Goal: Task Accomplishment & Management: Manage account settings

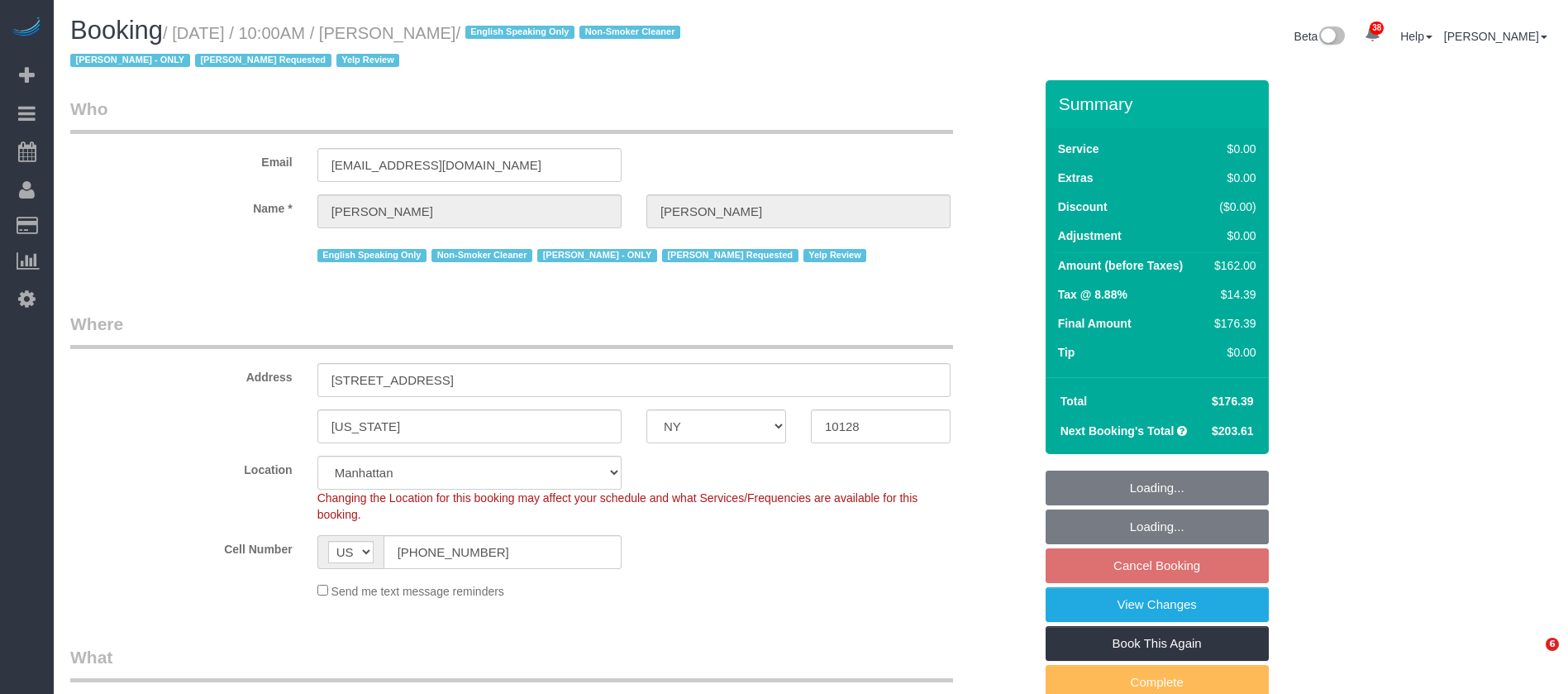
select select "NY"
select select "2"
select select "spot3"
select select "number:56"
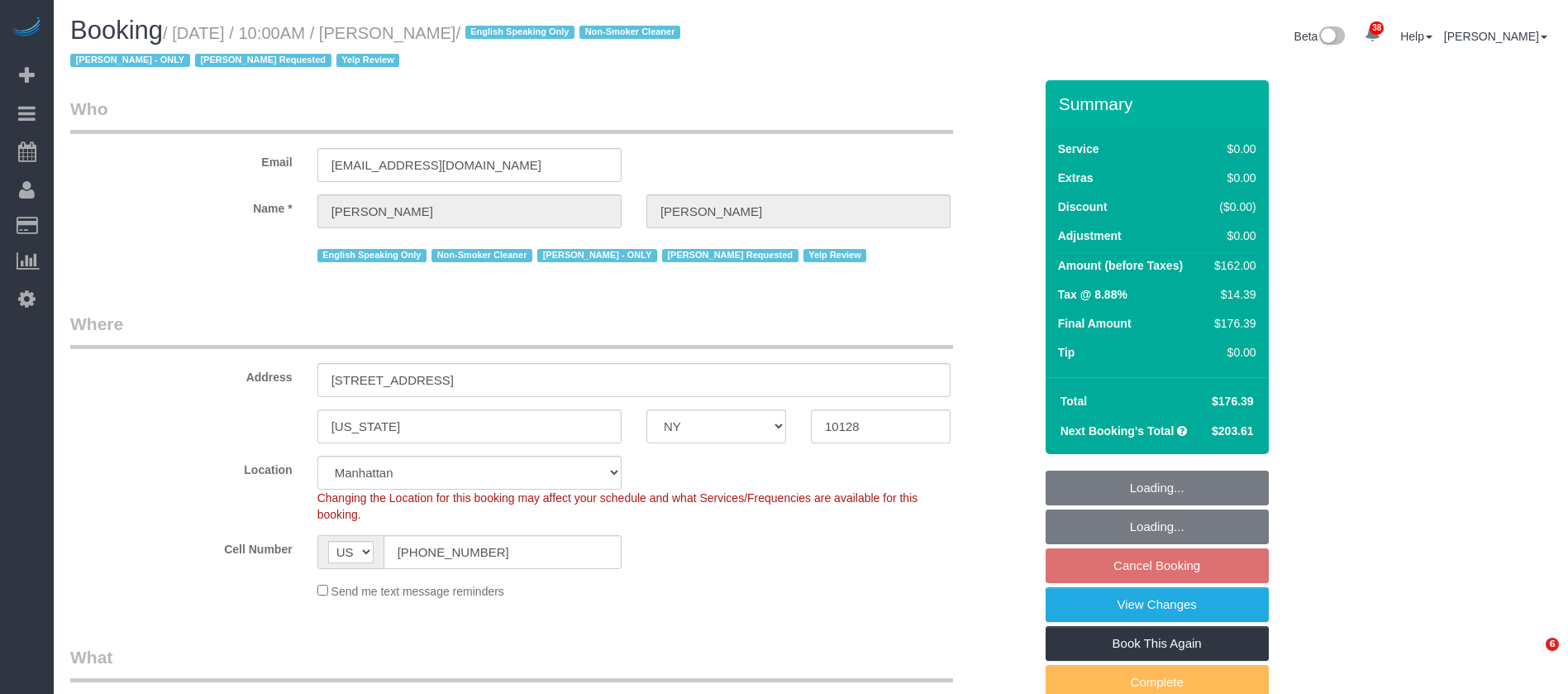
select select "number:72"
select select "number:15"
select select "number:5"
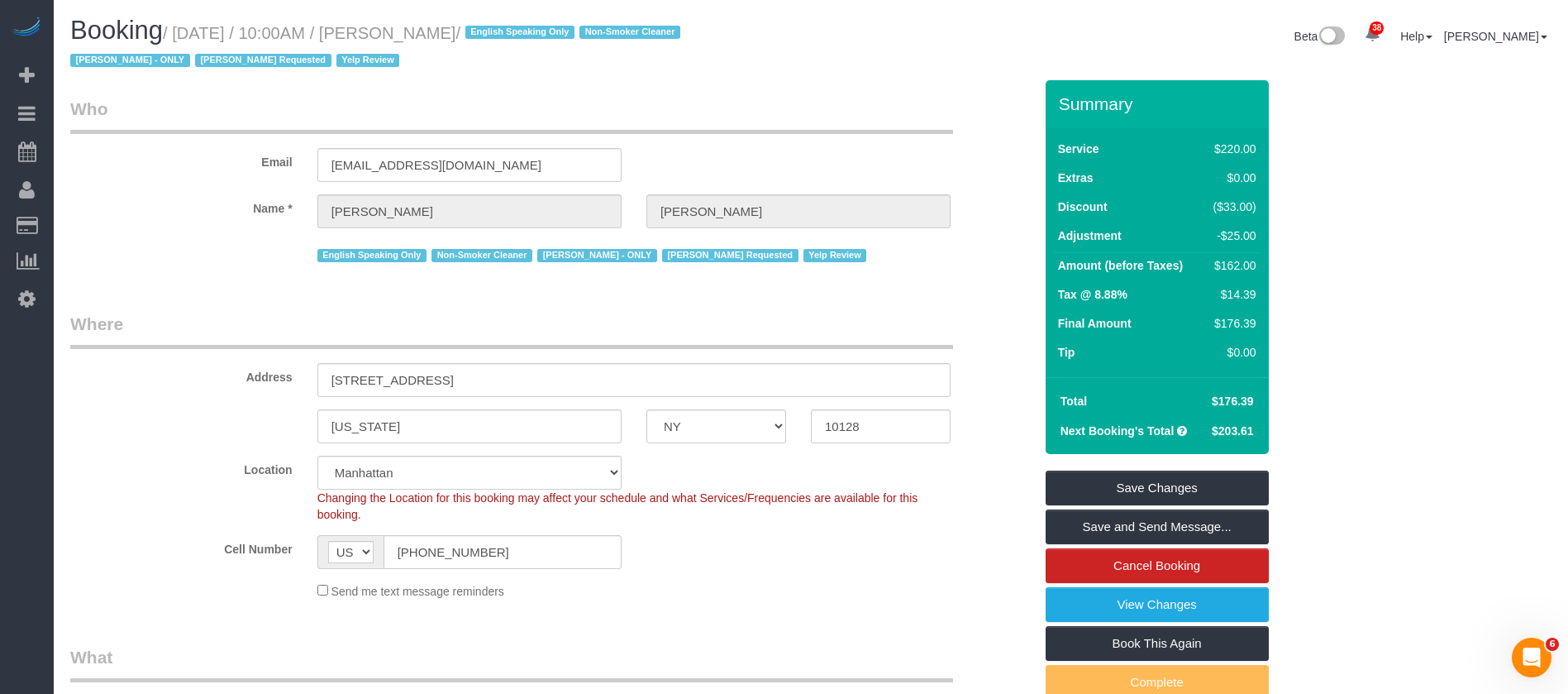
drag, startPoint x: 175, startPoint y: 29, endPoint x: 504, endPoint y: 35, distance: 329.1
click at [504, 35] on small "/ [DATE] / 10:00AM / [PERSON_NAME] / English Speaking Only Non-Smoker Cleaner […" at bounding box center [378, 47] width 615 height 46
copy small "[DATE] / 10:00AM / [PERSON_NAME]"
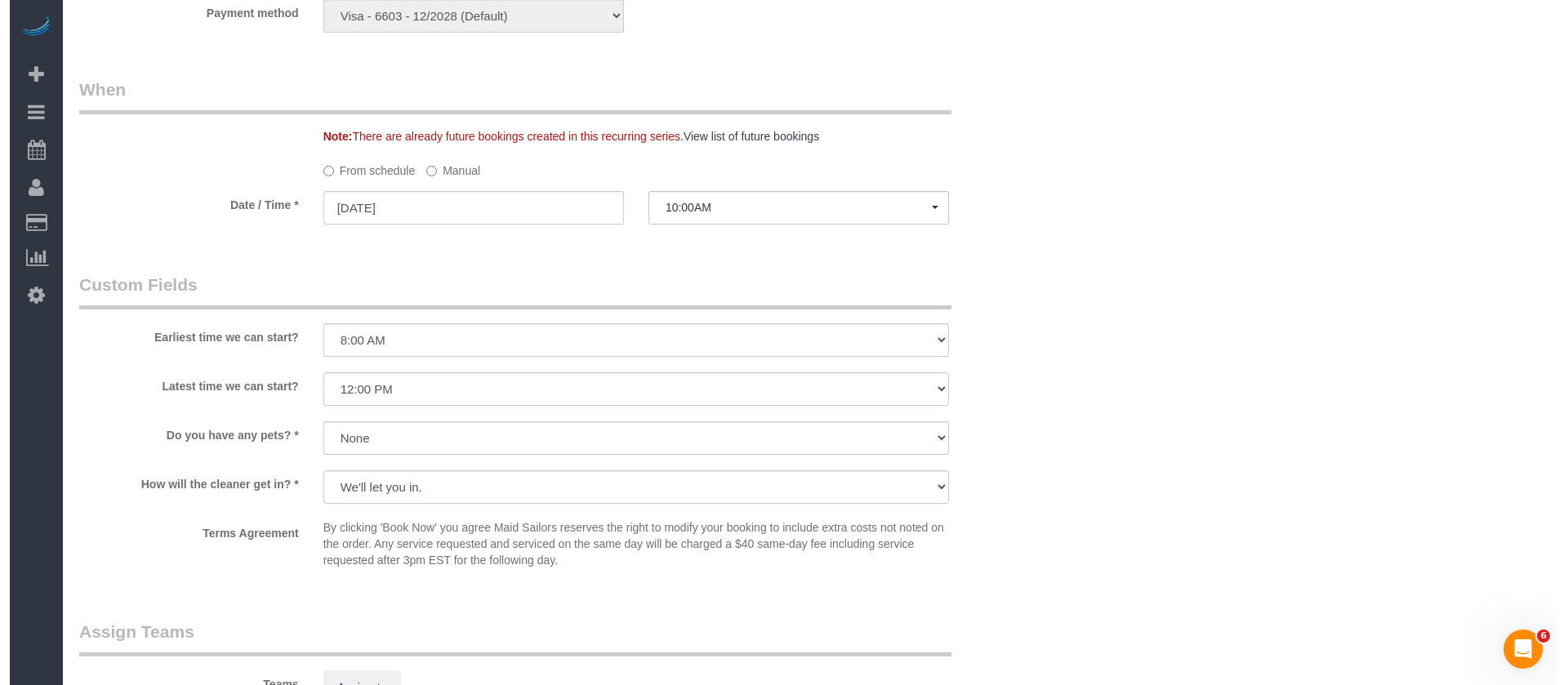
scroll to position [1959, 0]
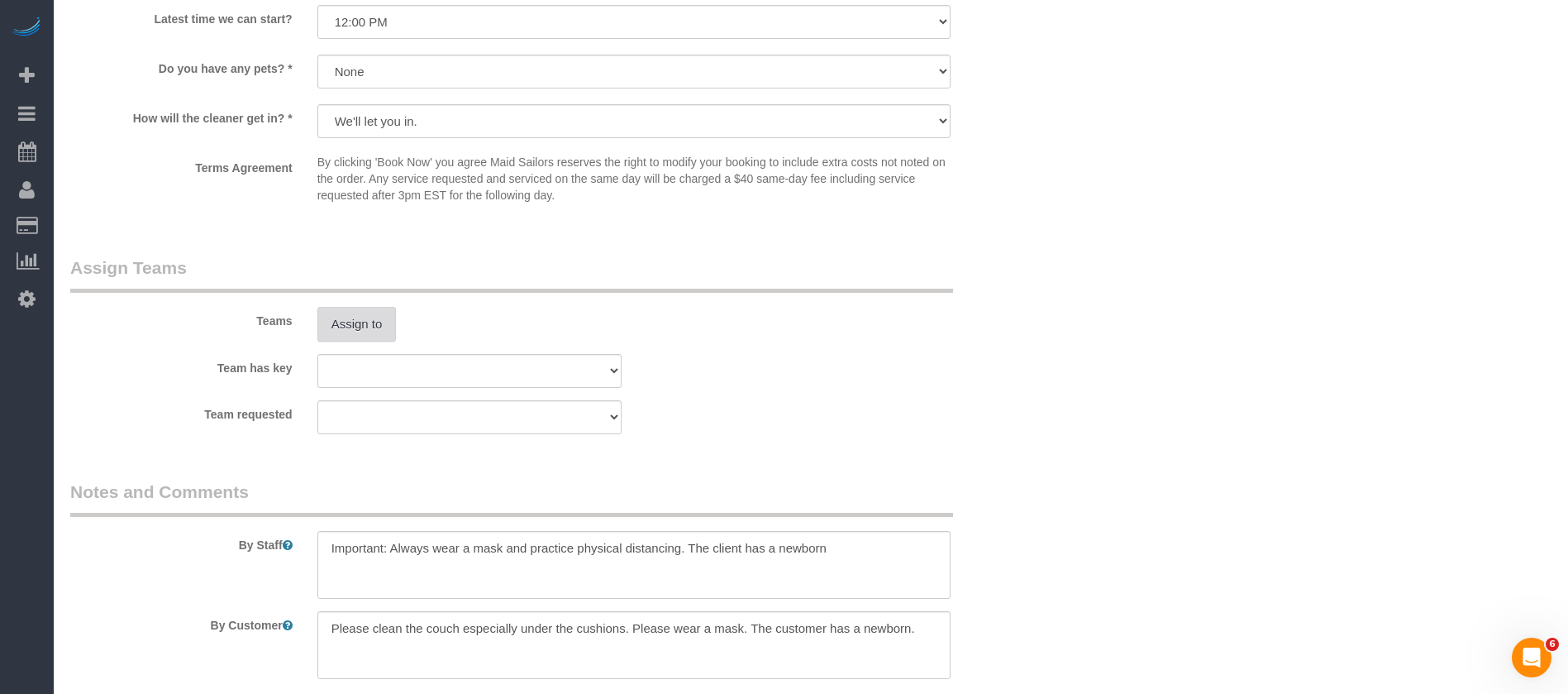
click at [363, 321] on button "Assign to" at bounding box center [357, 324] width 79 height 35
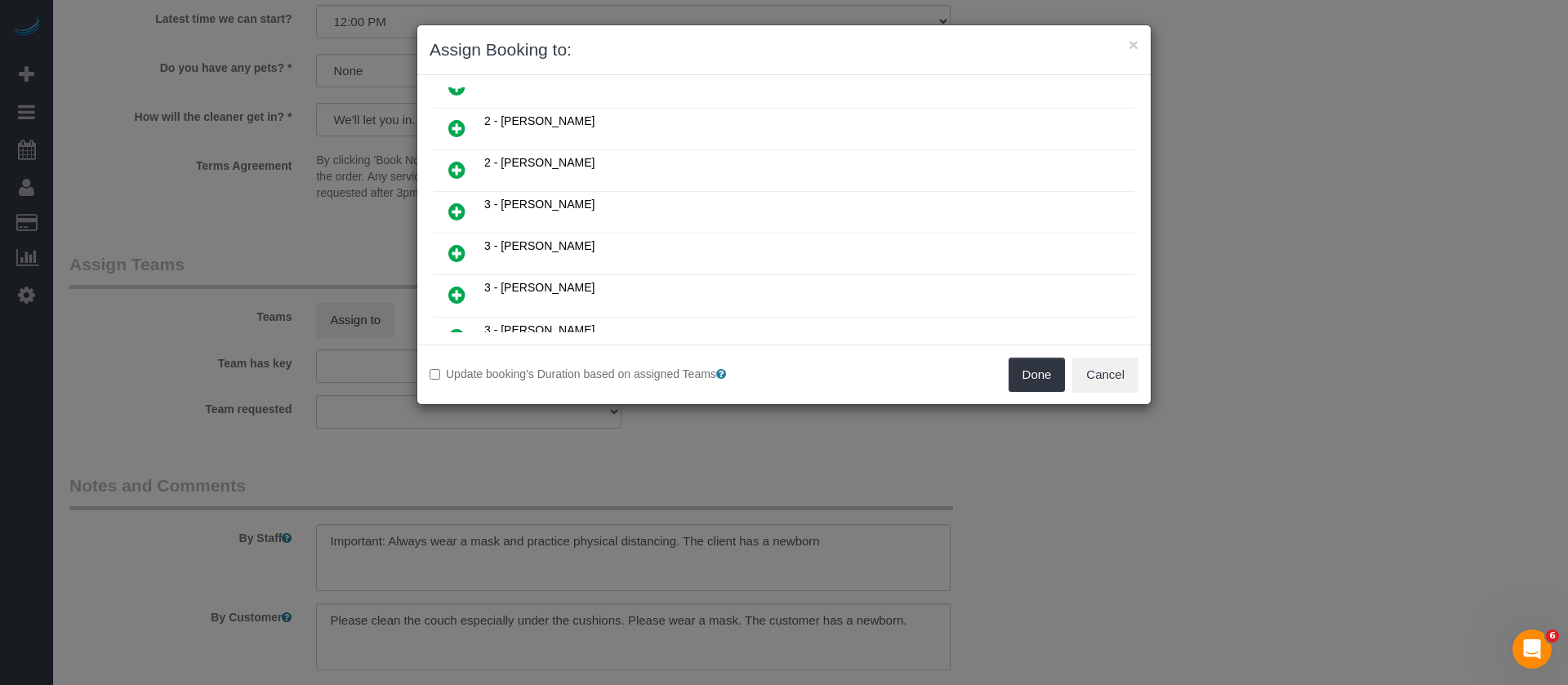
scroll to position [490, 0]
drag, startPoint x: 452, startPoint y: 247, endPoint x: 884, endPoint y: 309, distance: 436.4
click at [453, 246] on icon at bounding box center [456, 250] width 17 height 19
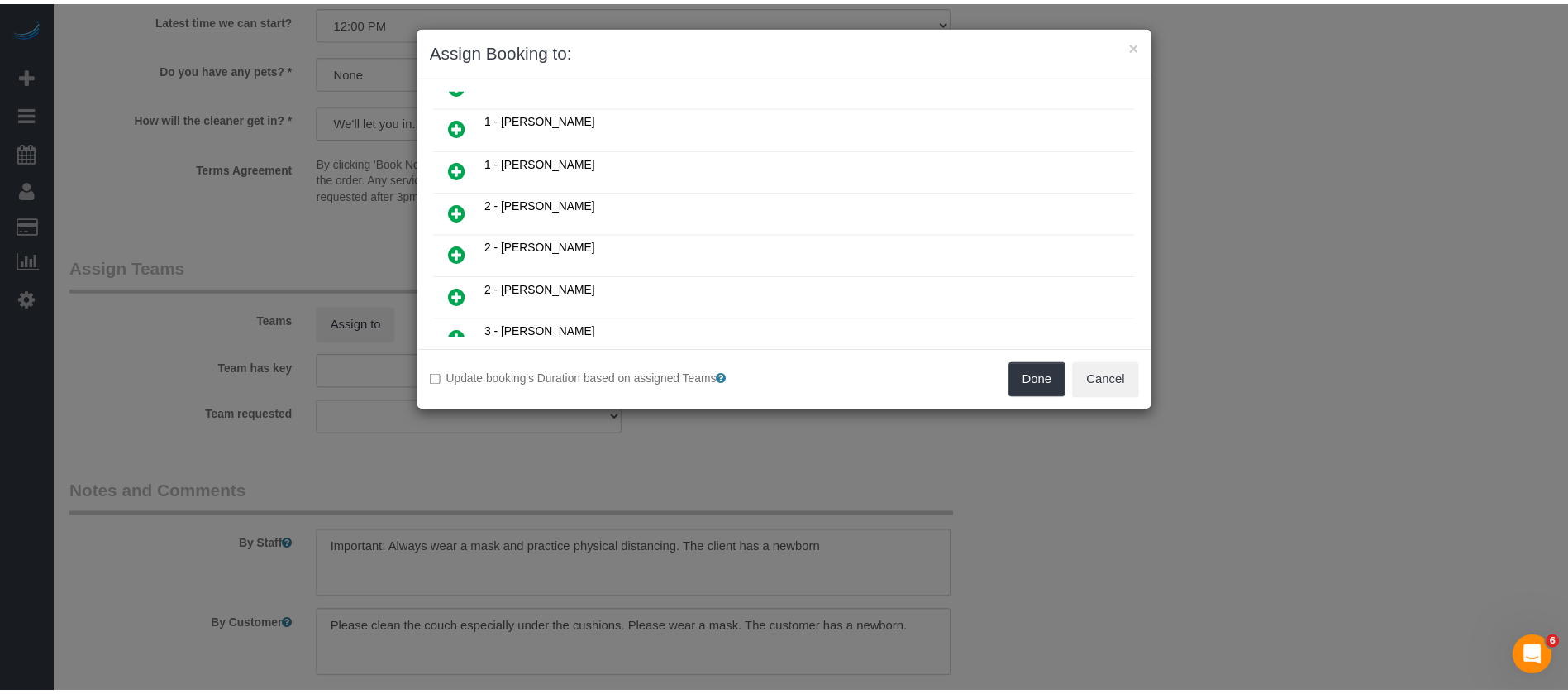
scroll to position [536, 0]
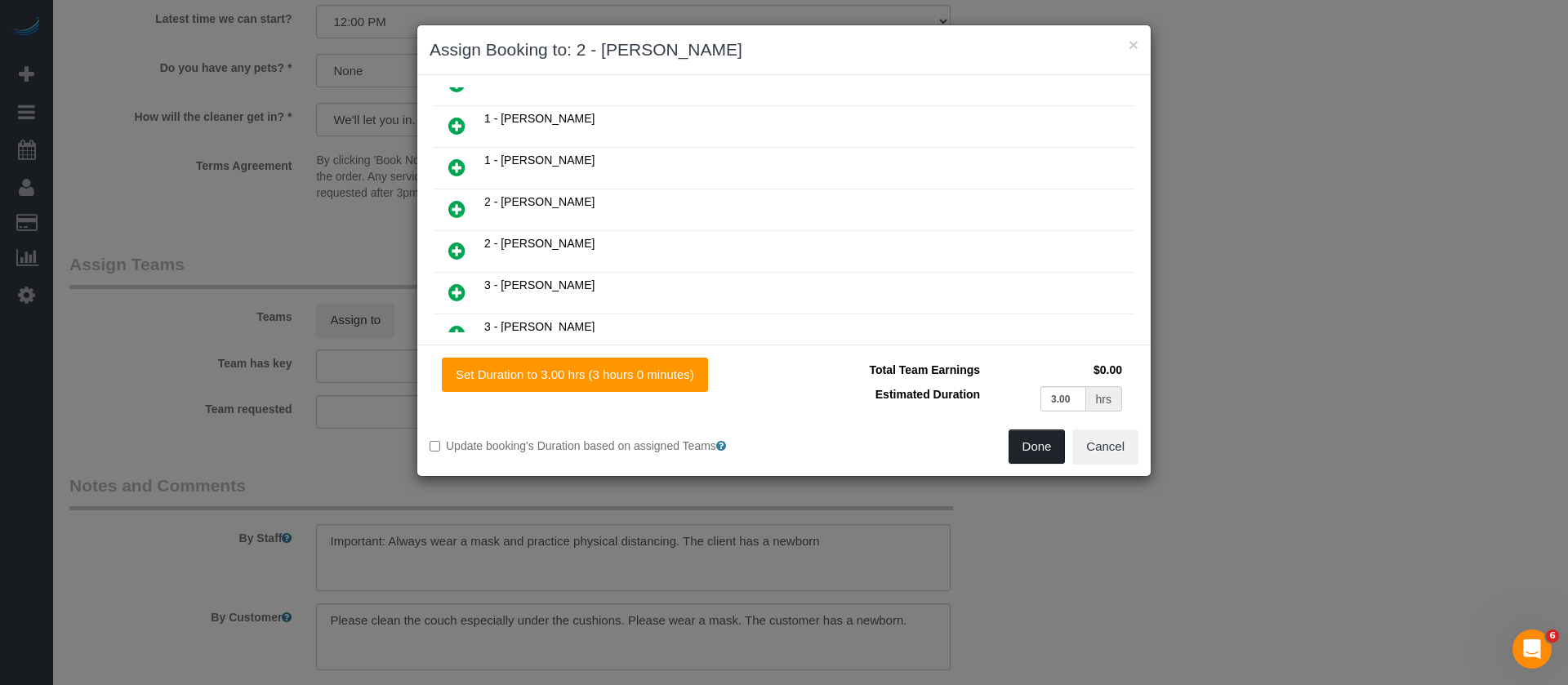
click at [1023, 437] on button "Done" at bounding box center [1037, 447] width 57 height 35
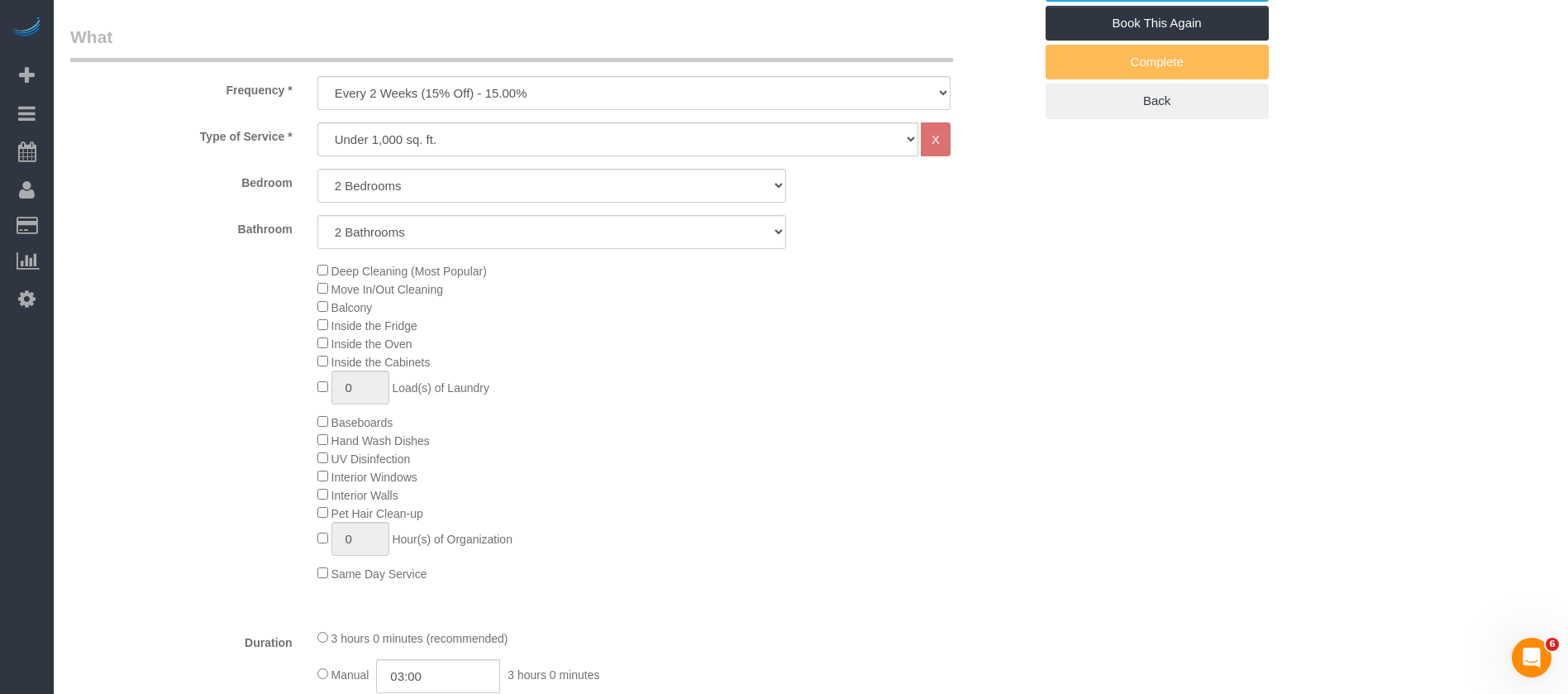
scroll to position [124, 0]
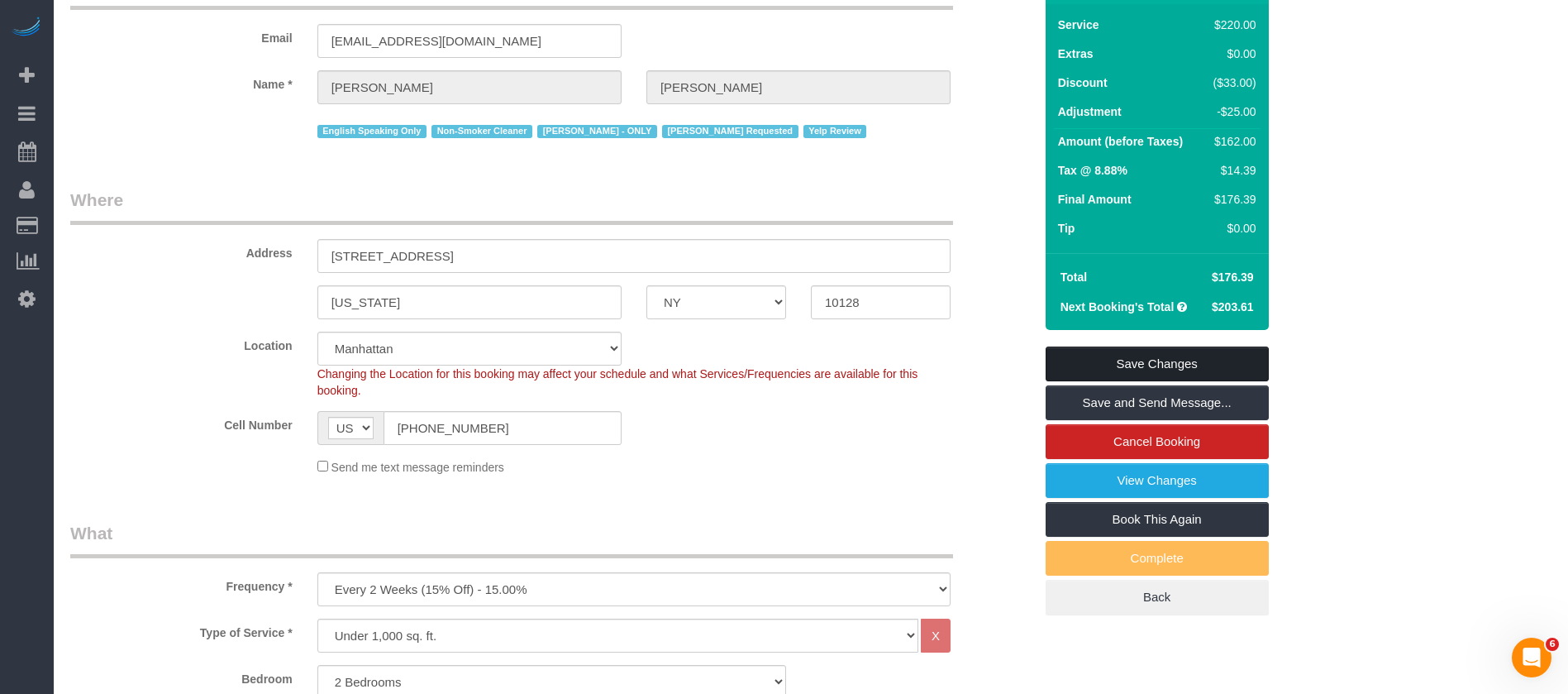
click at [1211, 355] on link "Save Changes" at bounding box center [1157, 364] width 223 height 35
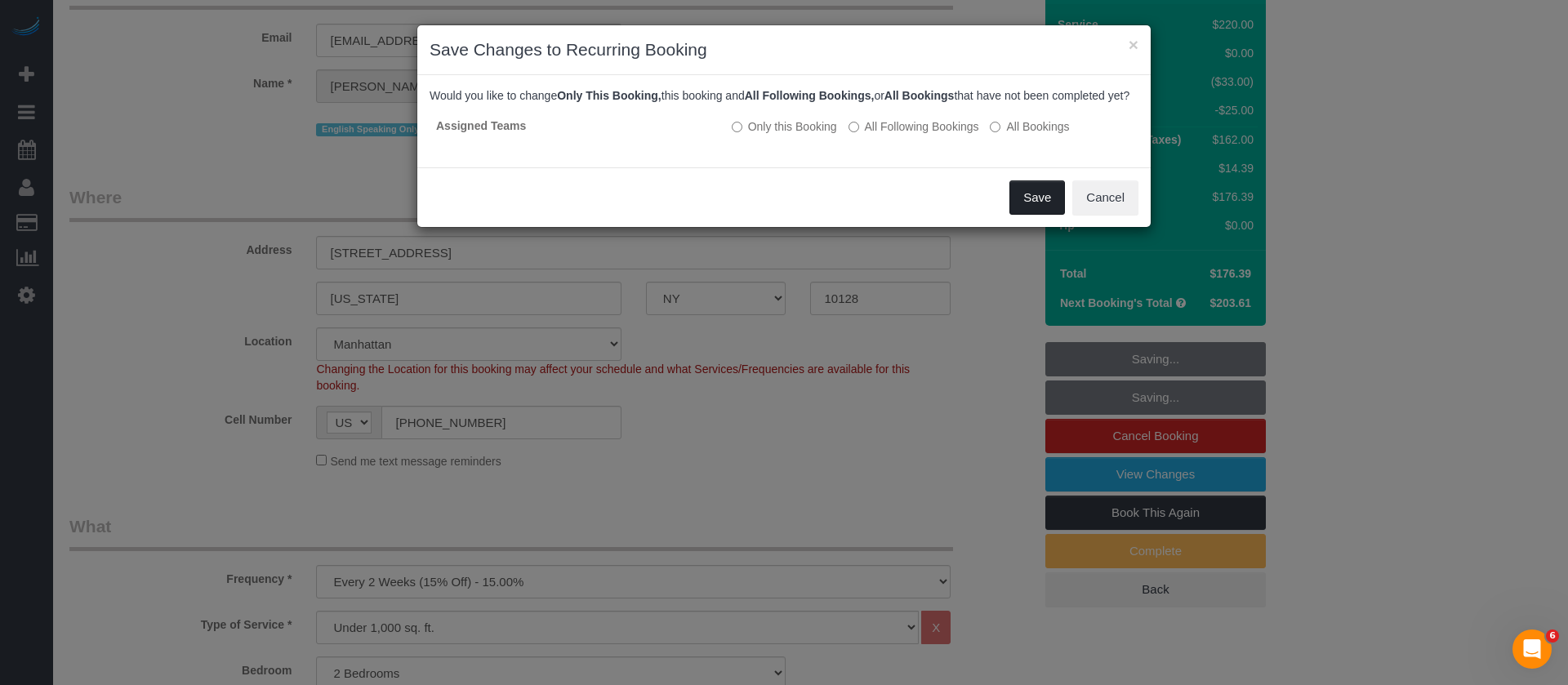
click at [1036, 213] on button "Save" at bounding box center [1037, 198] width 56 height 35
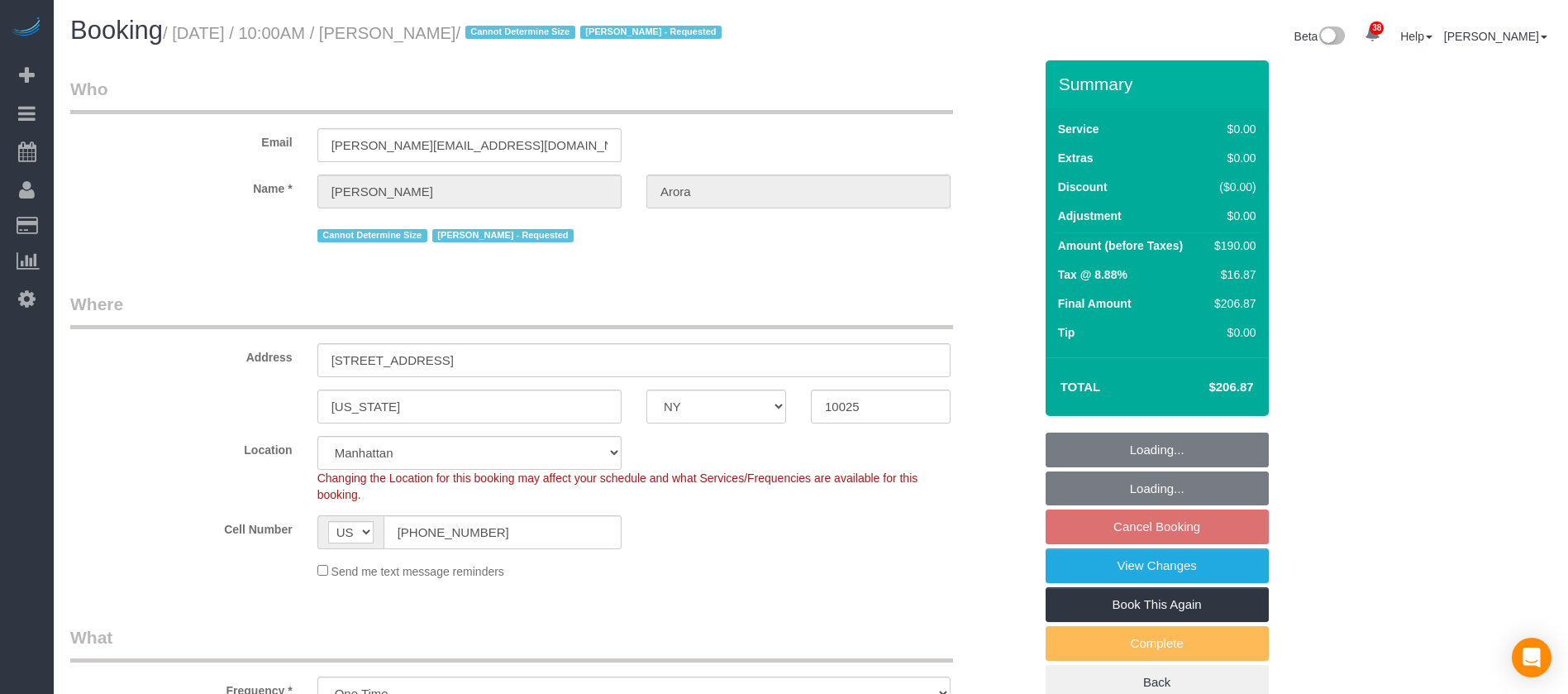
select select "NY"
select select "2"
select select "string:stripe-pm_1SGLKR4VGloSiKo7rydHAwx8"
select select "spot3"
select select "number:89"
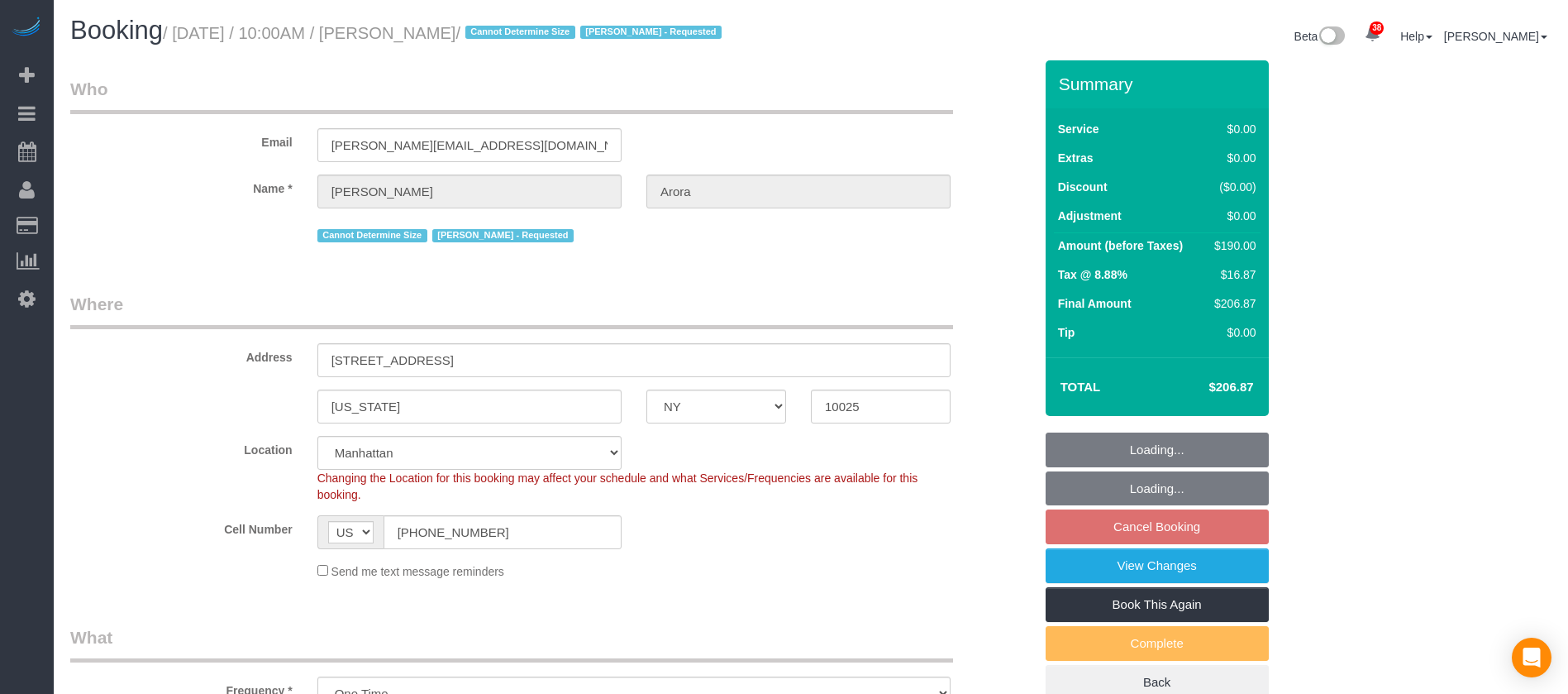
select select "number:90"
select select "number:15"
select select "number:6"
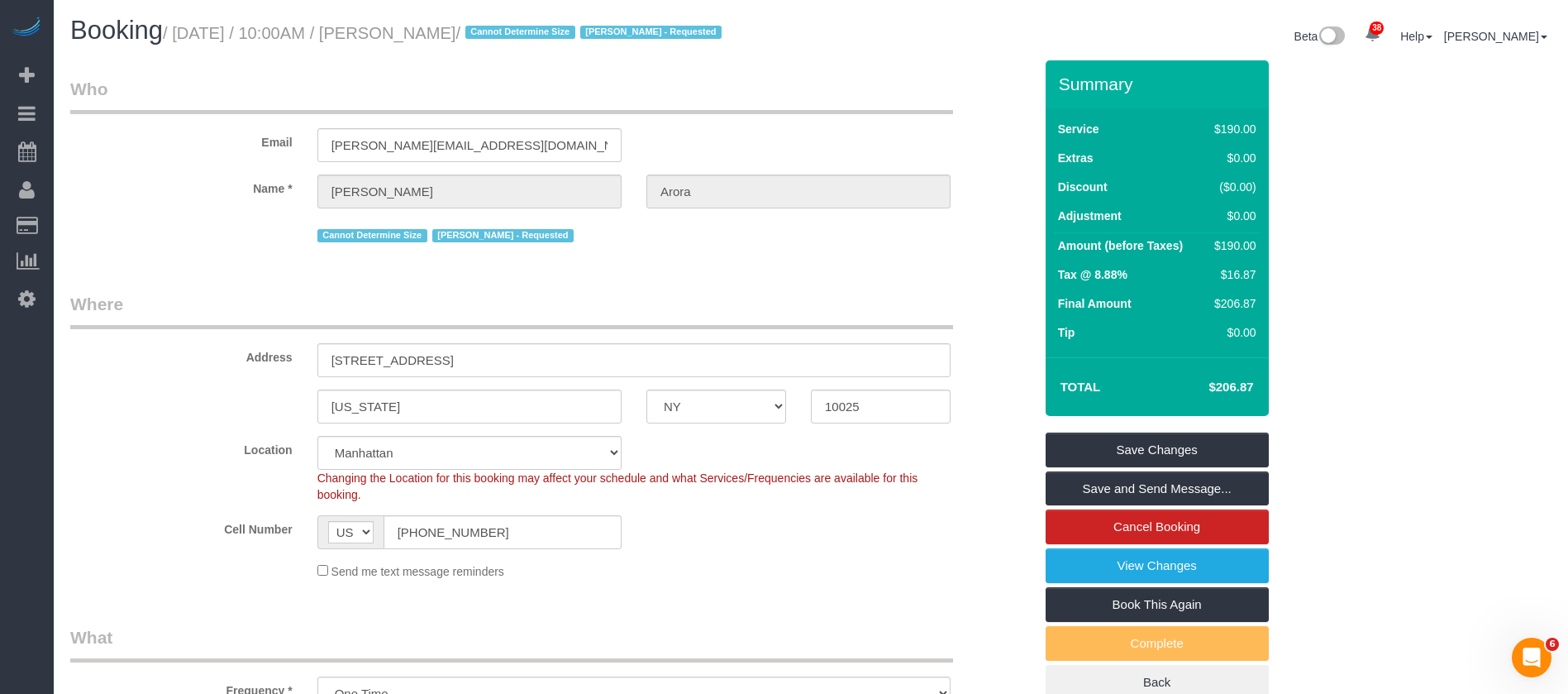
drag, startPoint x: 173, startPoint y: 30, endPoint x: 495, endPoint y: 32, distance: 322.0
click at [490, 30] on small "/ October 13, 2025 / 10:00AM / Nitali Arora / Cannot Determine Size Emily Desen…" at bounding box center [444, 33] width 563 height 18
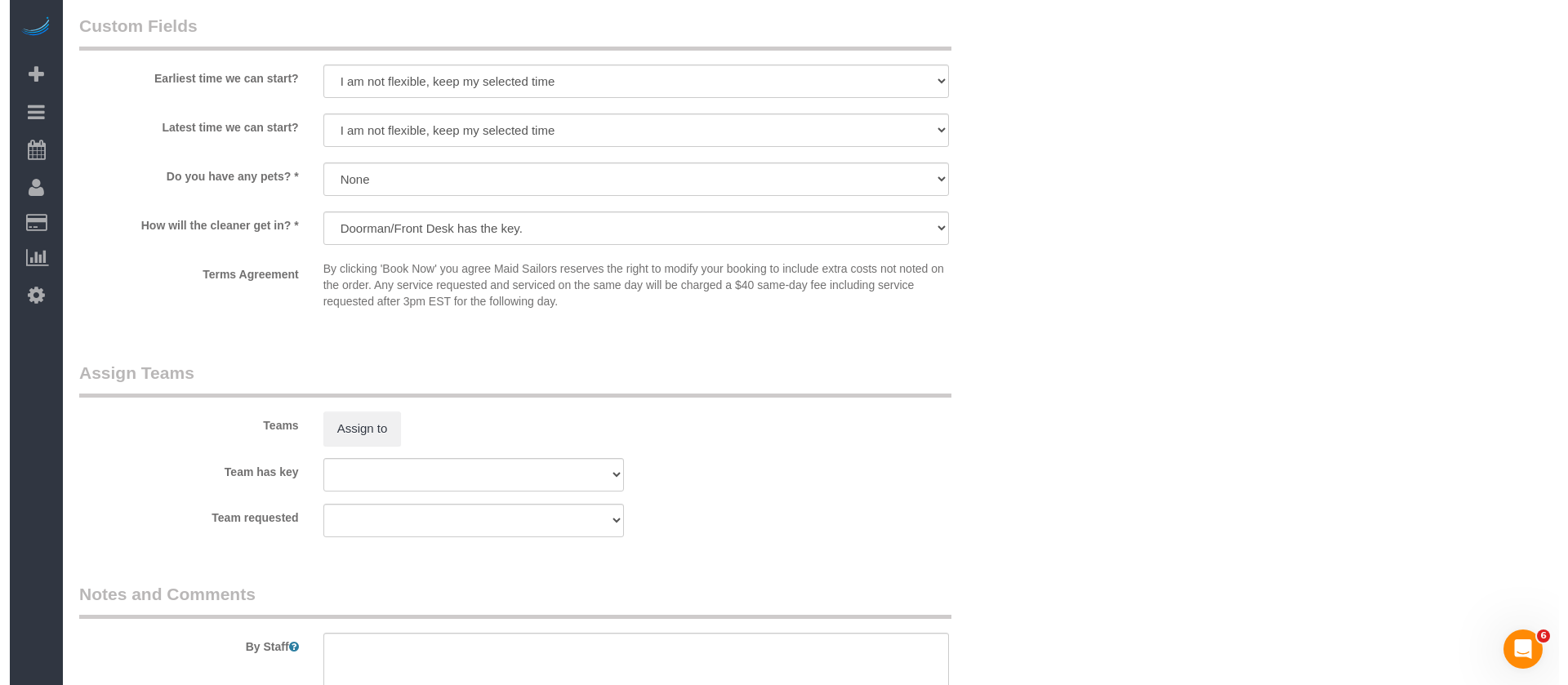
scroll to position [1837, 0]
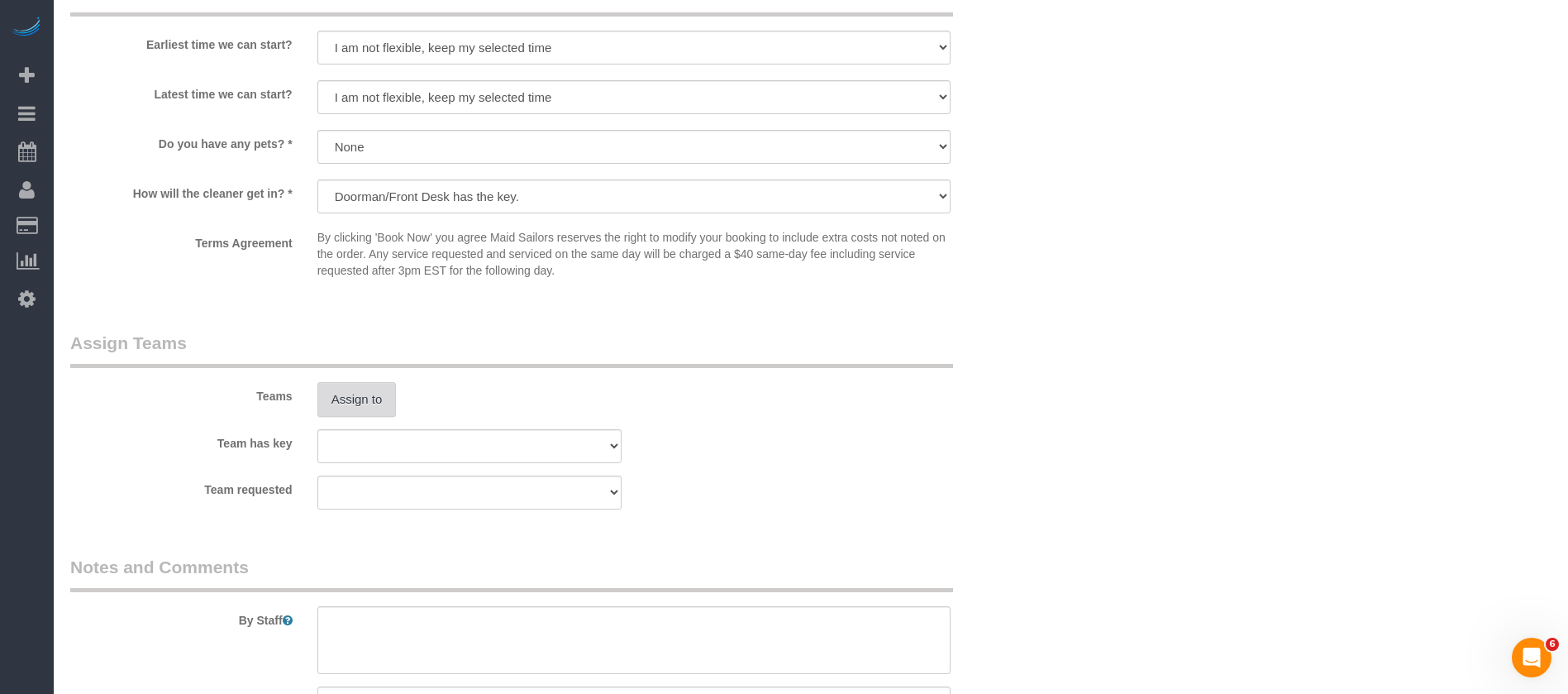
select select "spot62"
click at [364, 404] on button "Assign to" at bounding box center [357, 399] width 79 height 35
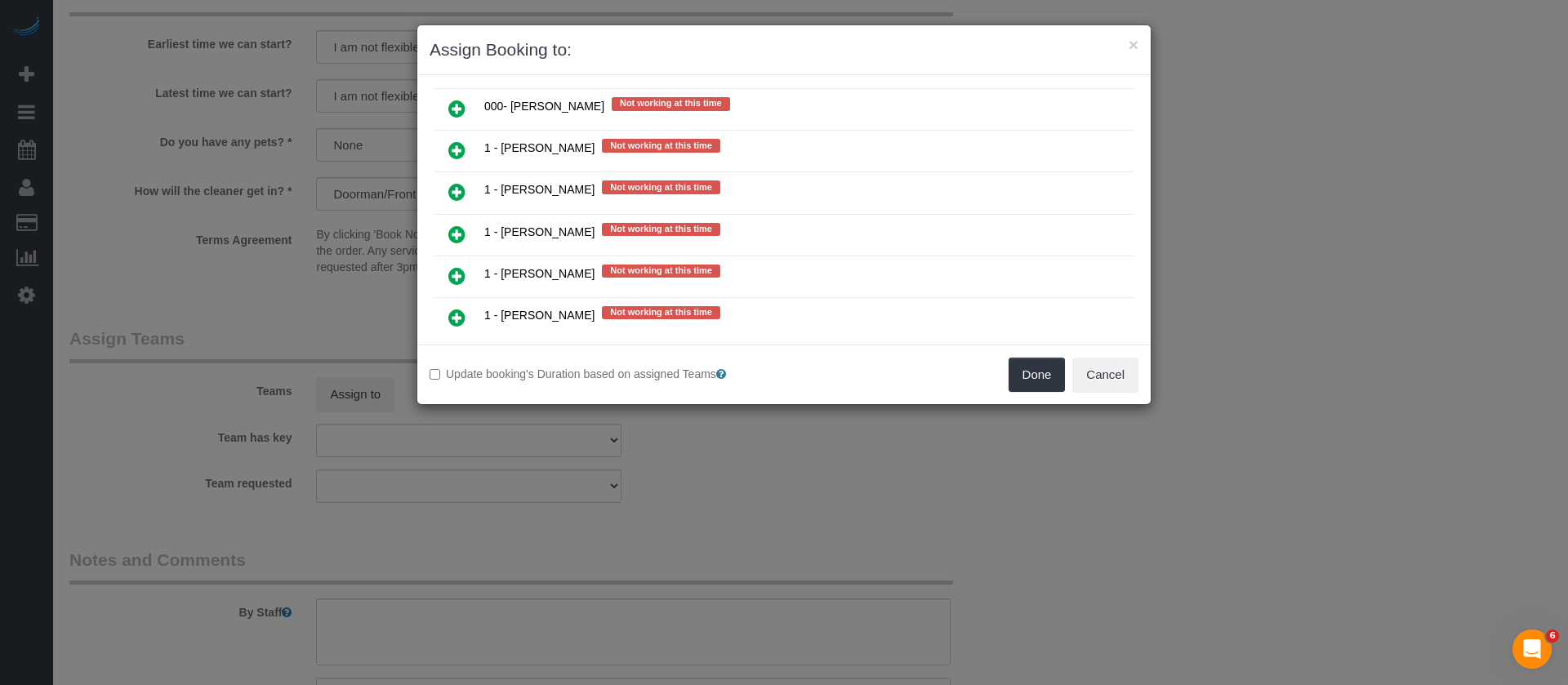
scroll to position [1959, 0]
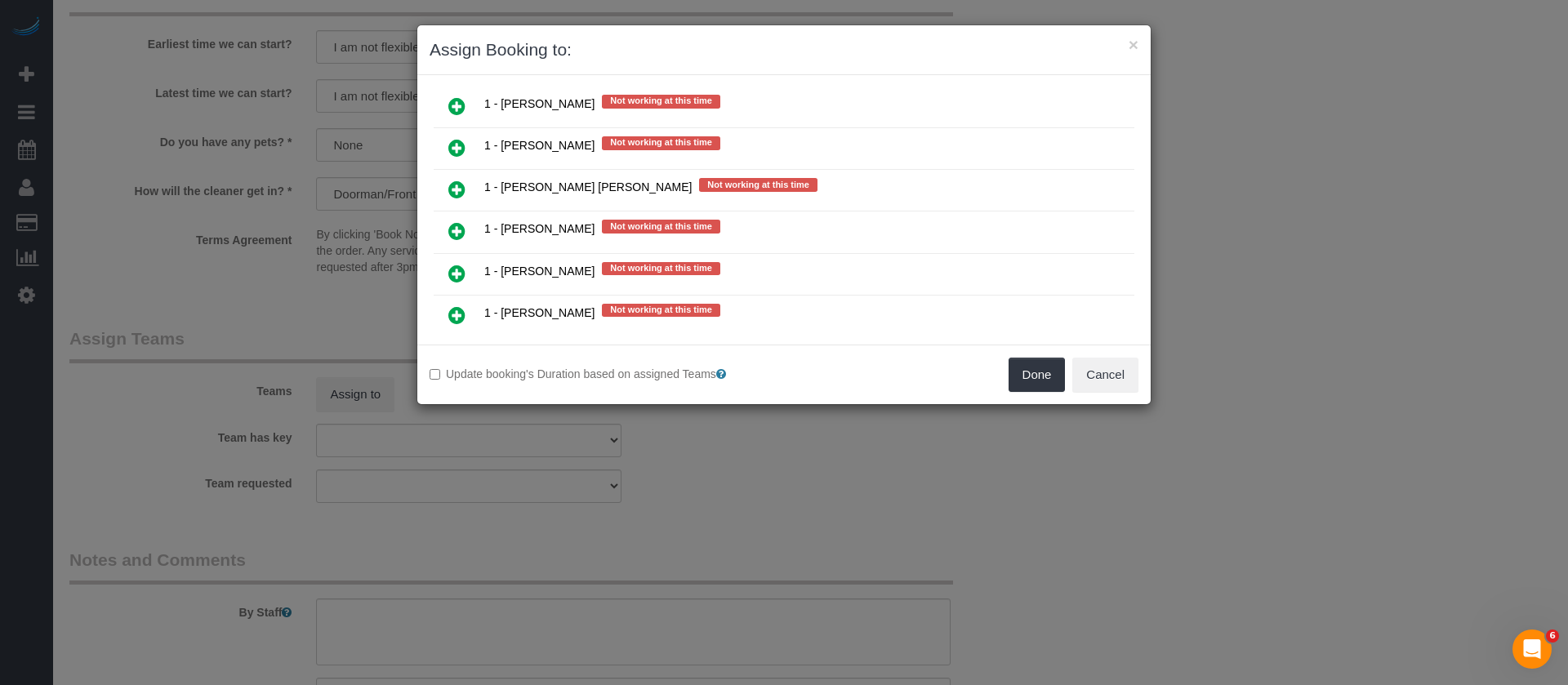
drag, startPoint x: 455, startPoint y: 270, endPoint x: 1161, endPoint y: 330, distance: 708.5
click at [455, 270] on icon at bounding box center [456, 273] width 17 height 19
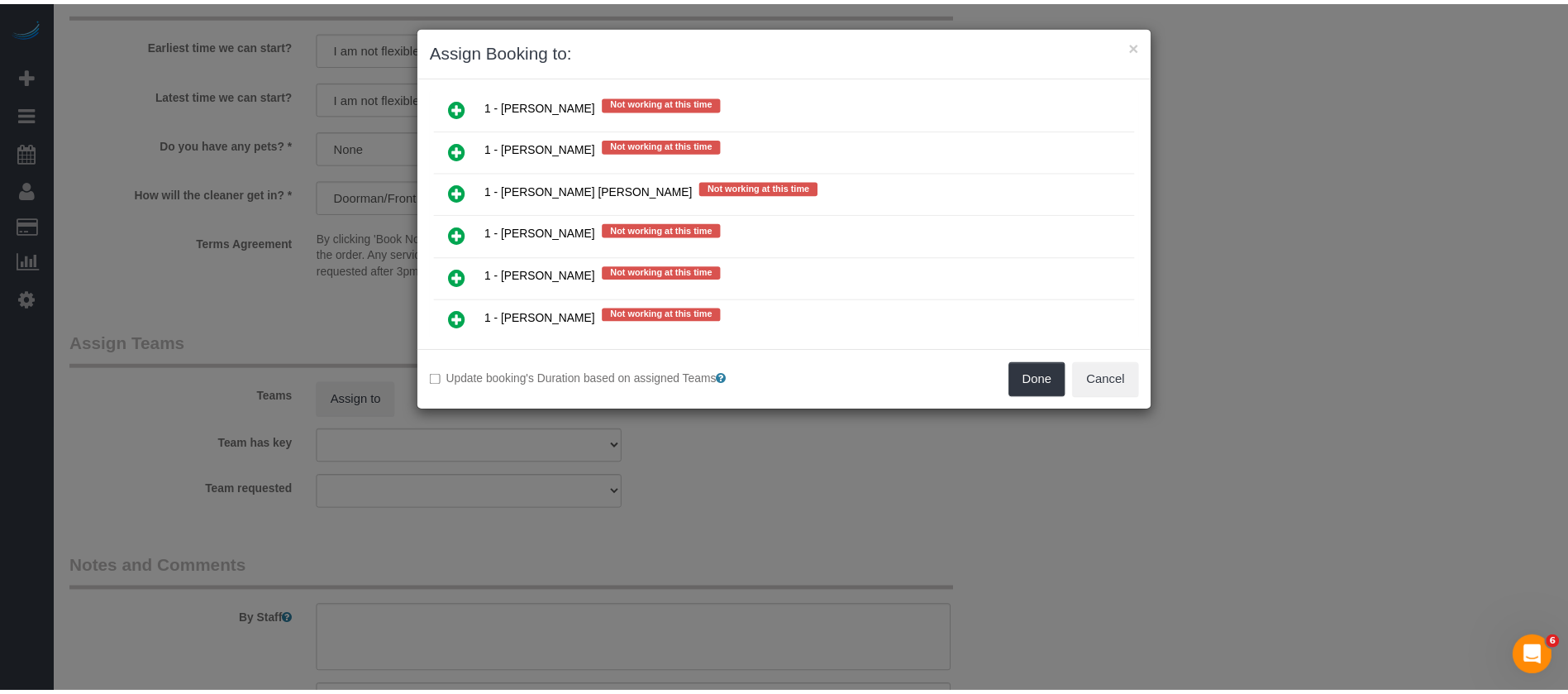
scroll to position [2025, 0]
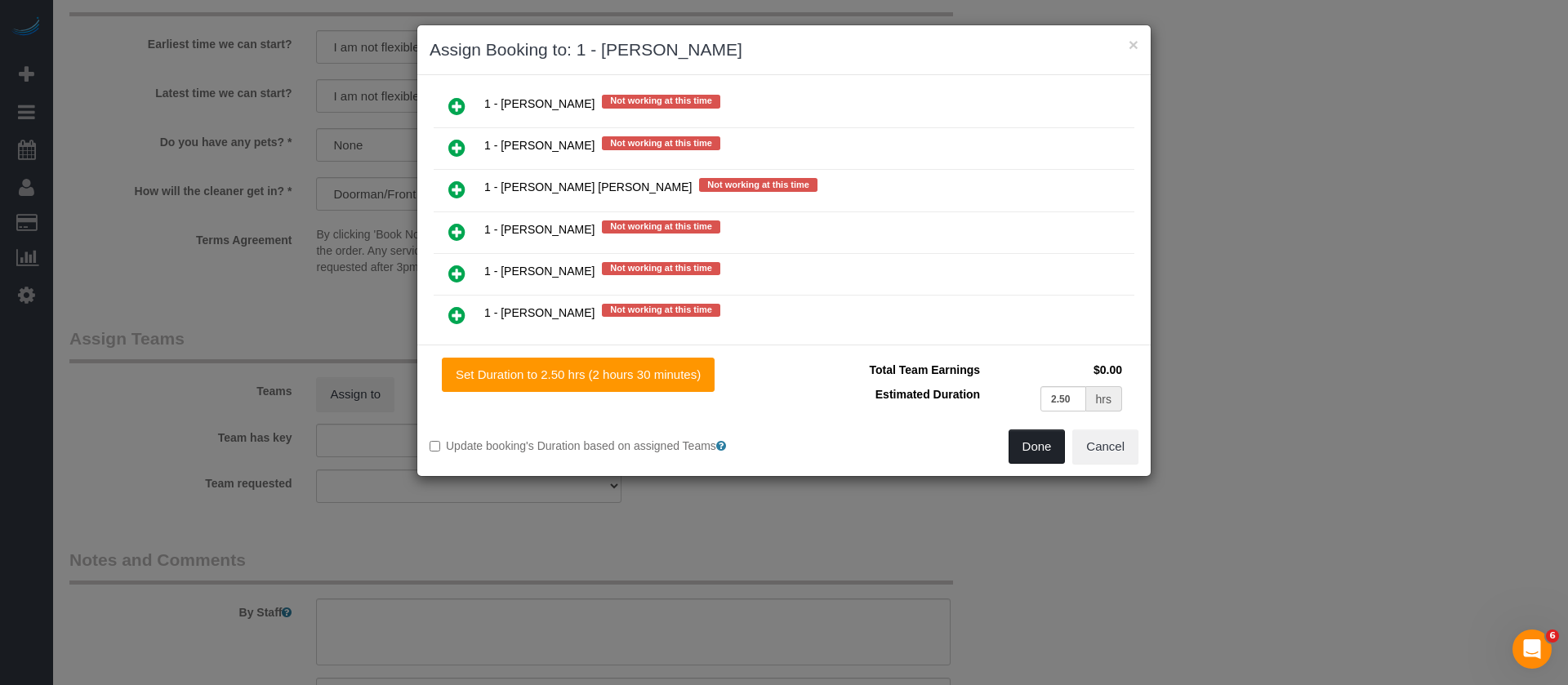
click at [1032, 443] on button "Done" at bounding box center [1037, 447] width 57 height 35
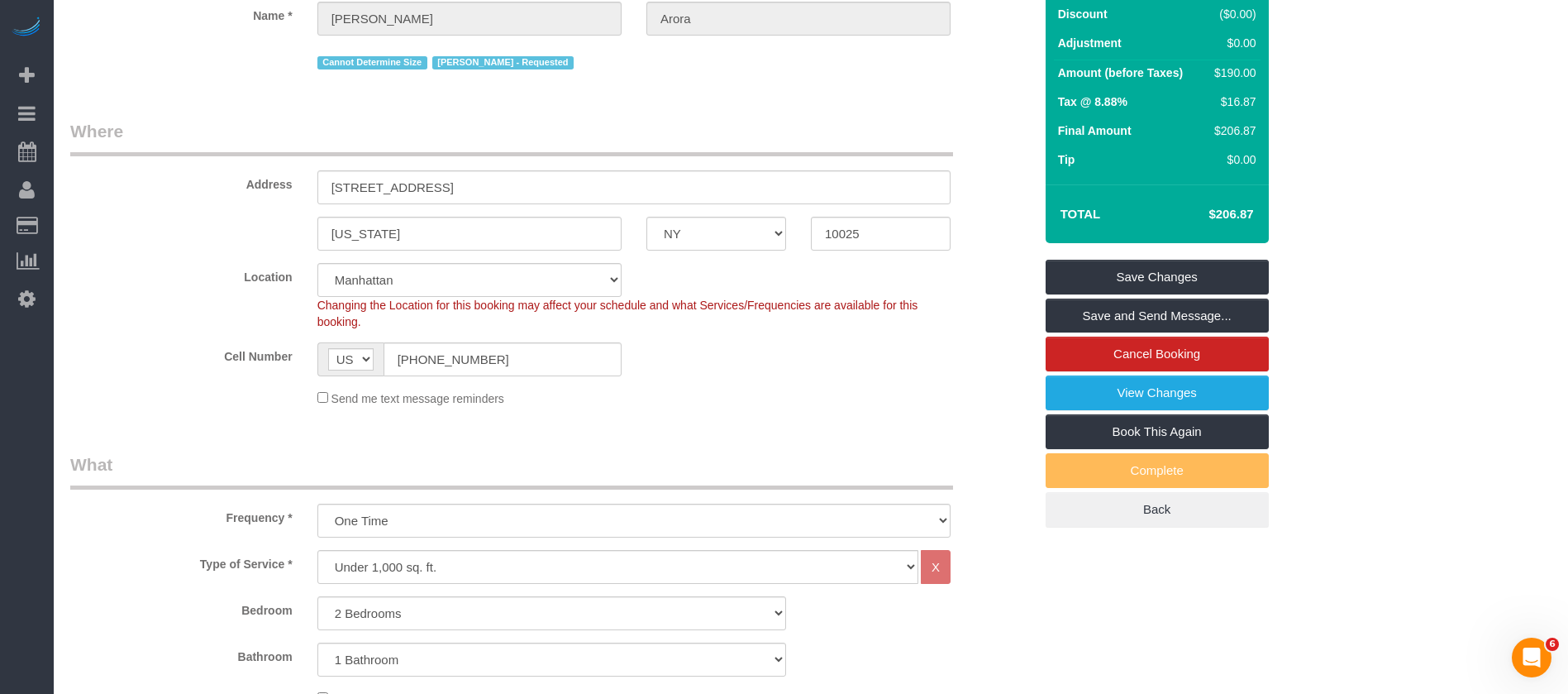
scroll to position [0, 0]
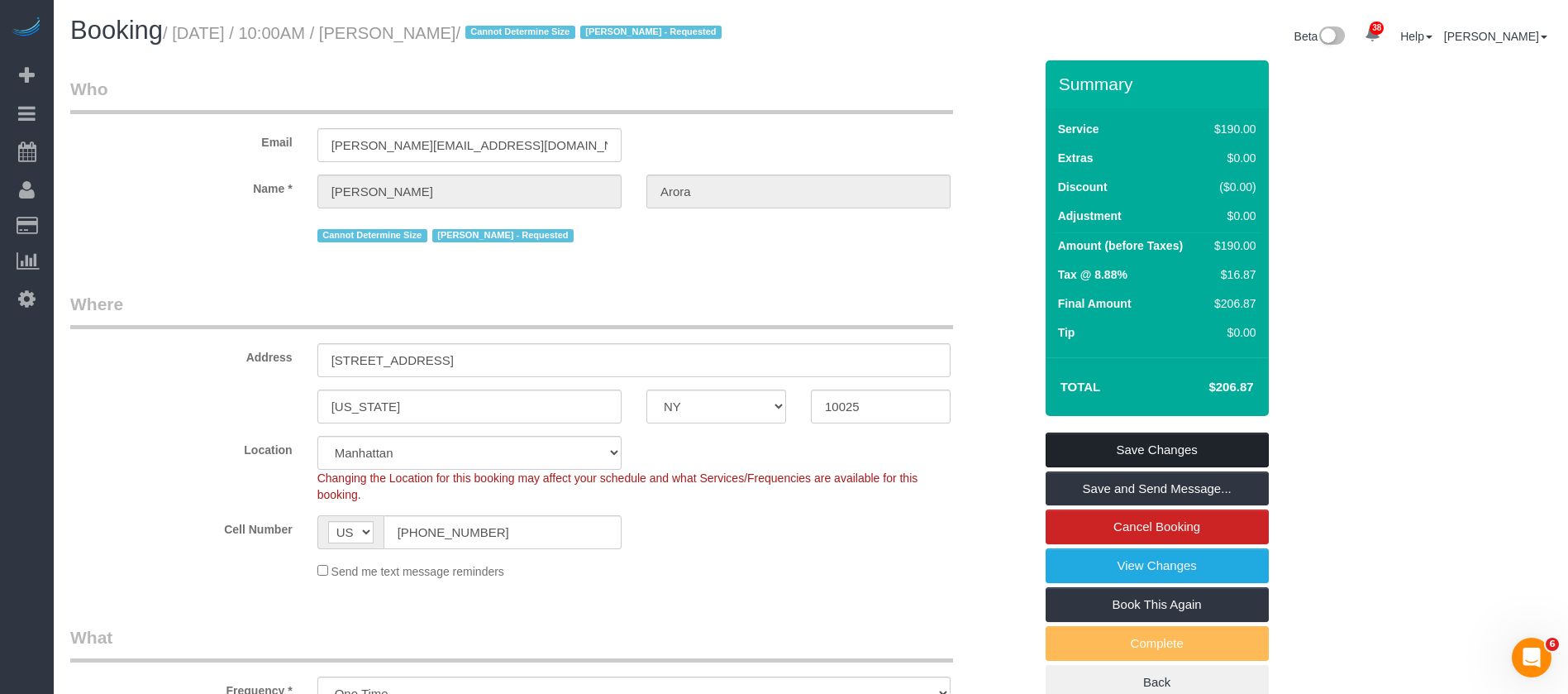
click at [1218, 441] on link "Save Changes" at bounding box center [1157, 450] width 223 height 35
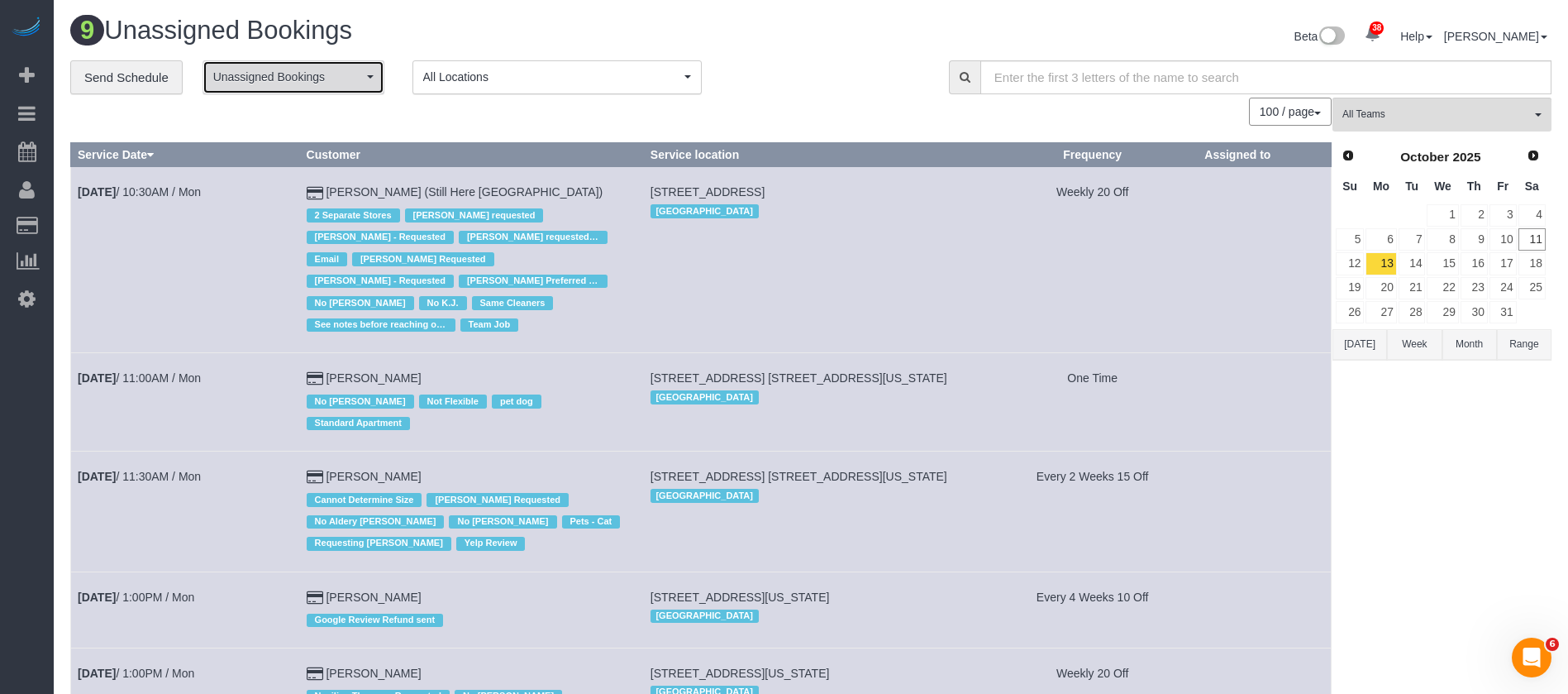
click at [361, 79] on span "Unassigned Bookings" at bounding box center [288, 77] width 150 height 17
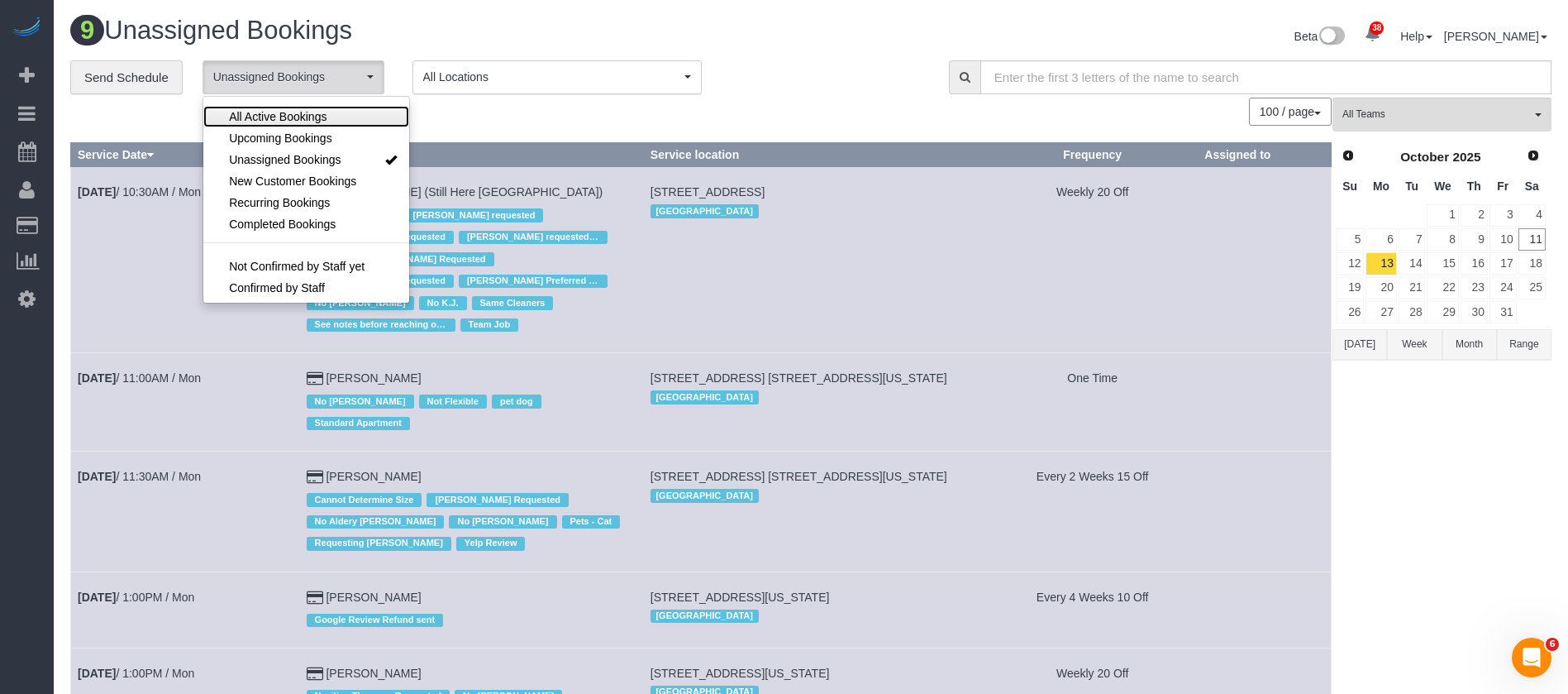
drag, startPoint x: 301, startPoint y: 113, endPoint x: 454, endPoint y: 122, distance: 153.3
click at [300, 114] on span "All Active Bookings" at bounding box center [278, 116] width 98 height 17
click at [488, 111] on div "100 / page 10 / page 20 / page 30 / page 40 / page 50 / page 100 / page" at bounding box center [701, 112] width 1261 height 28
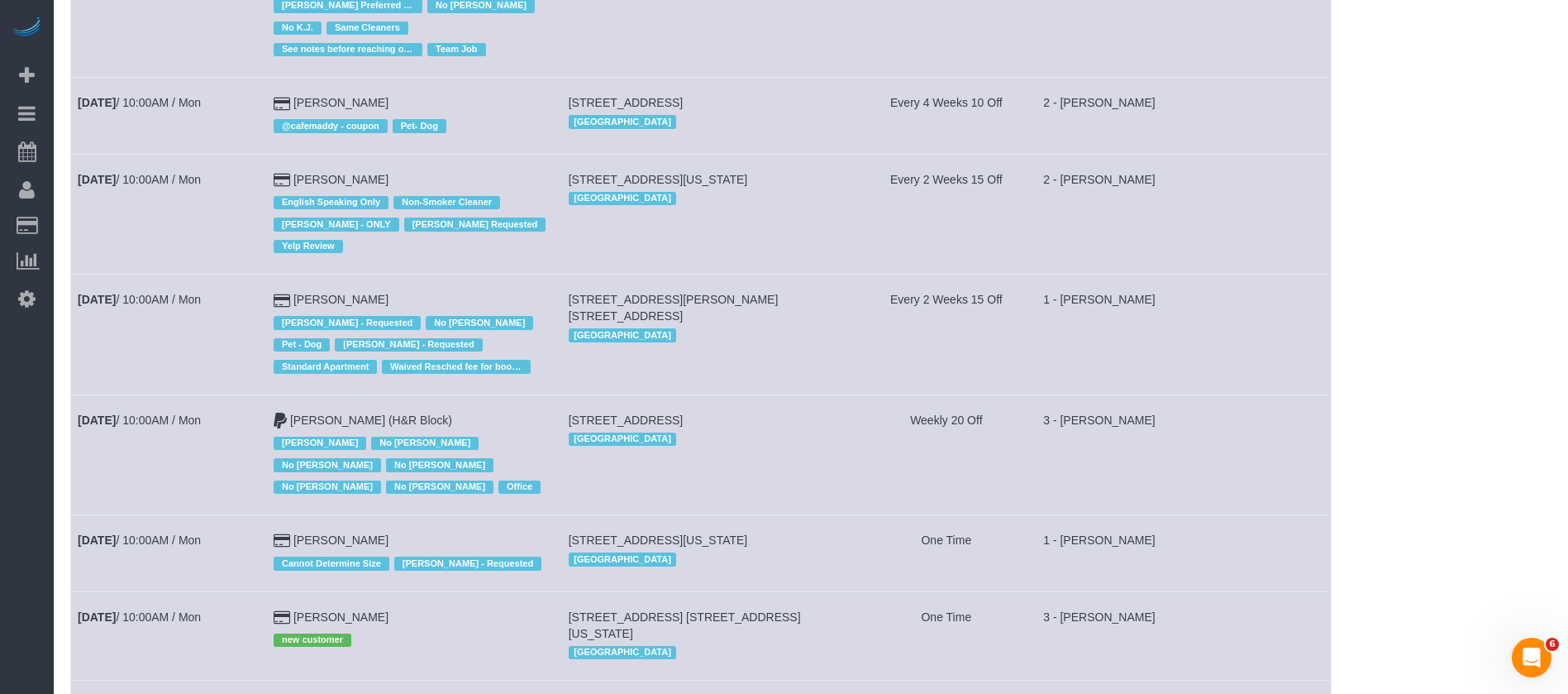
scroll to position [1365, 0]
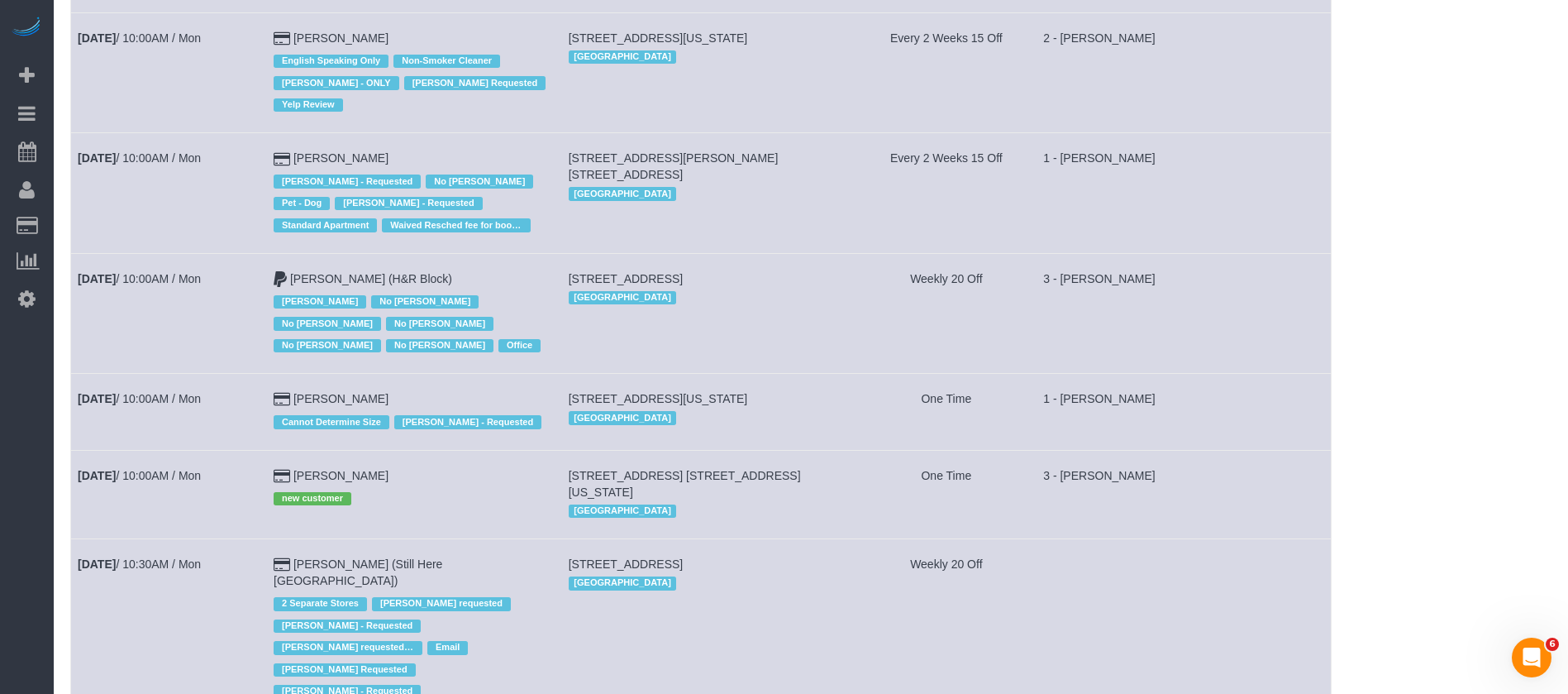
drag, startPoint x: 328, startPoint y: 303, endPoint x: 221, endPoint y: 248, distance: 120.3
click at [221, 253] on td "Oct 13th / 10:00AM / Mon" at bounding box center [169, 313] width 196 height 120
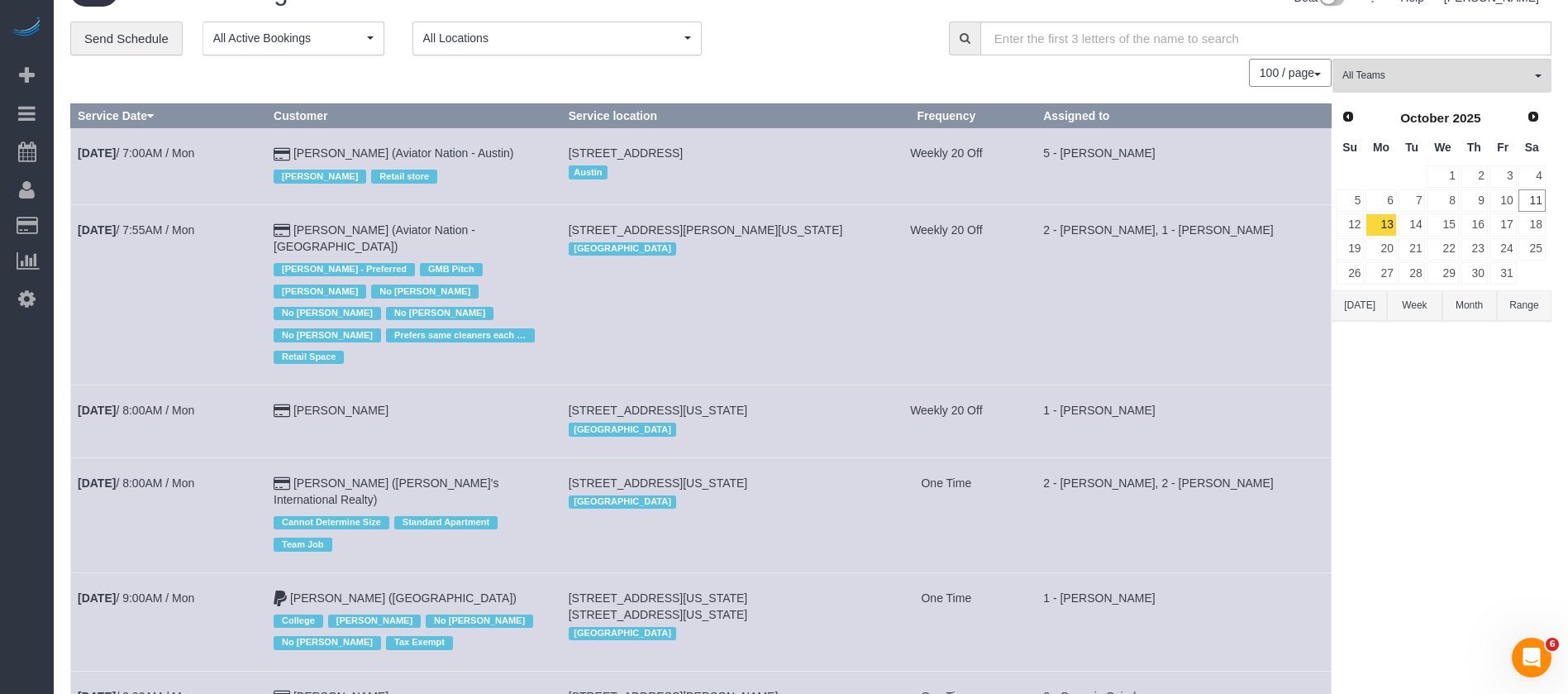
scroll to position [0, 0]
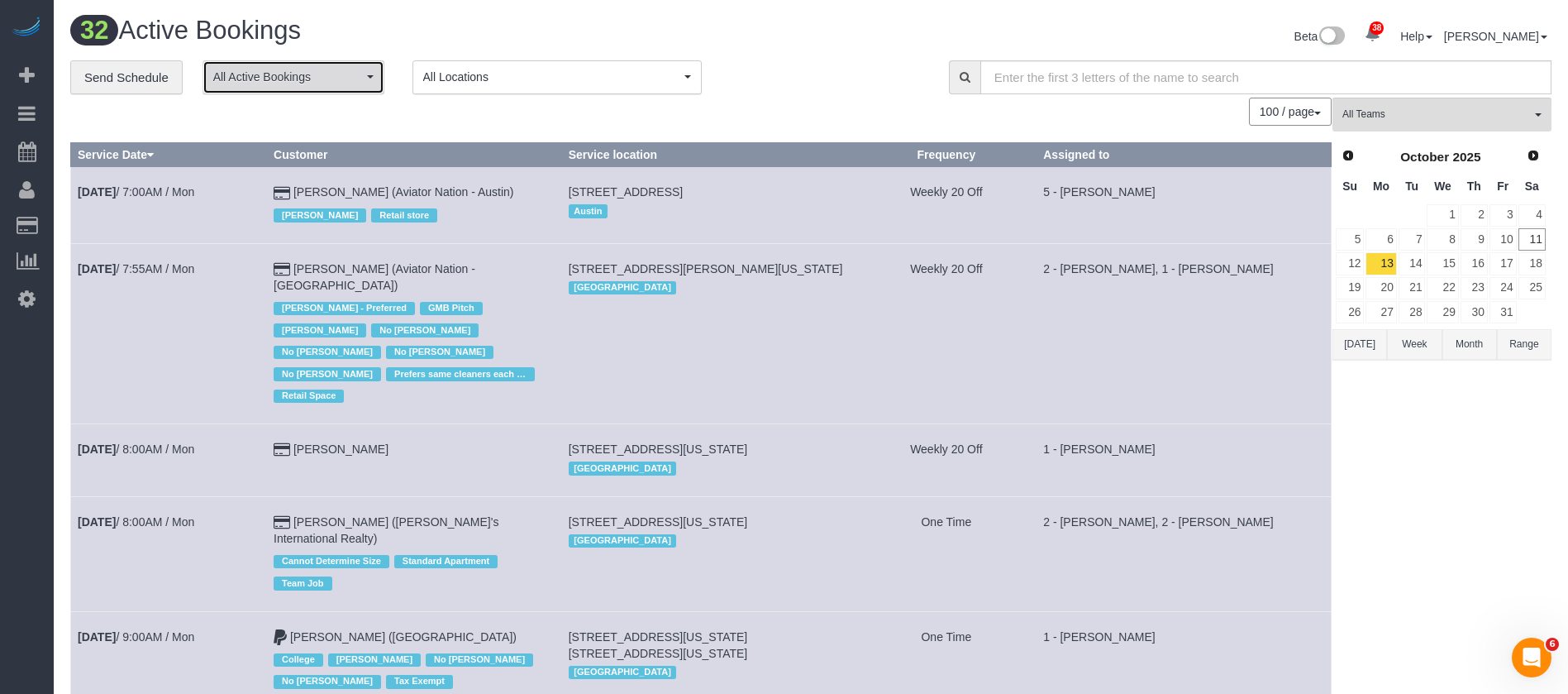
click at [362, 67] on button "All Active Bookings" at bounding box center [293, 77] width 182 height 34
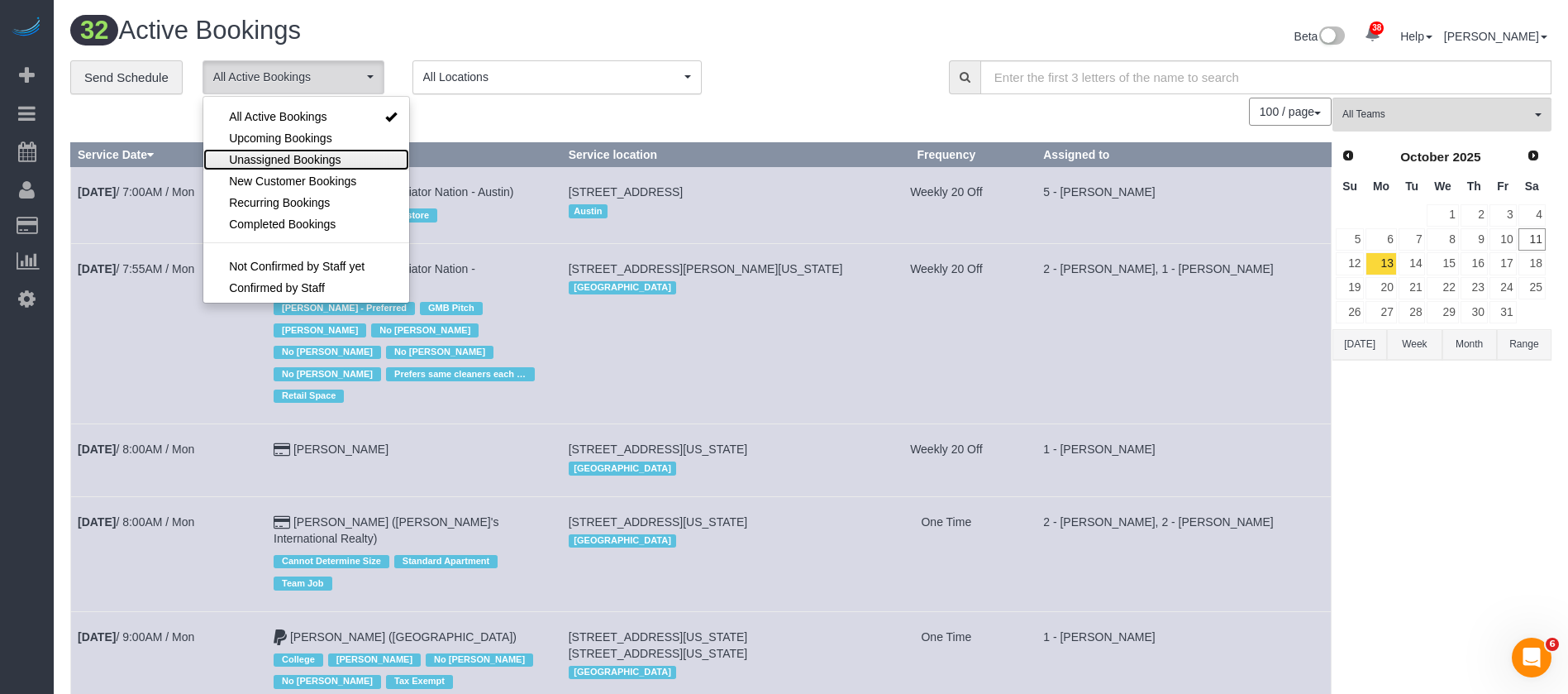
click at [349, 157] on link "Unassigned Bookings" at bounding box center [306, 159] width 206 height 21
select select "**********"
click at [519, 118] on div "100 / page 10 / page 20 / page 30 / page 40 / page 50 / page 100 / page" at bounding box center [701, 112] width 1261 height 28
